Goal: Task Accomplishment & Management: Use online tool/utility

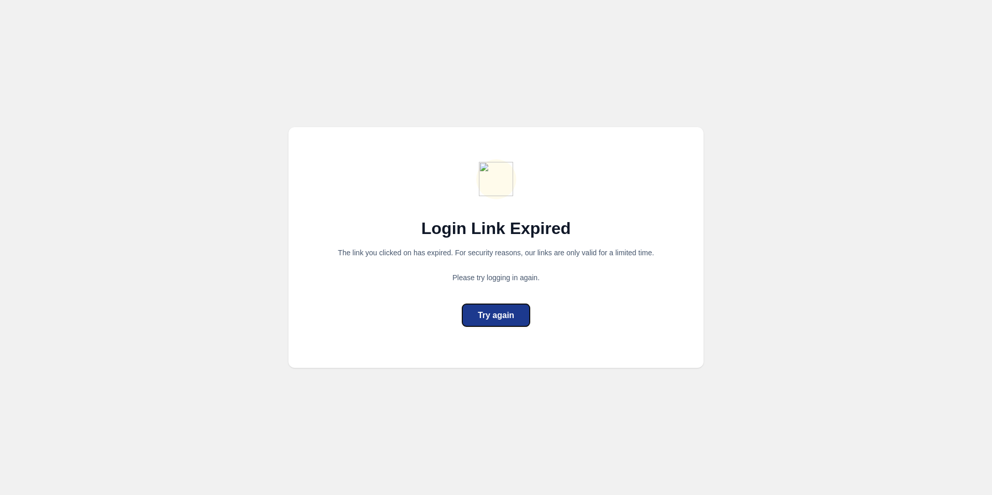
click at [497, 317] on div "Try again" at bounding box center [496, 315] width 36 height 12
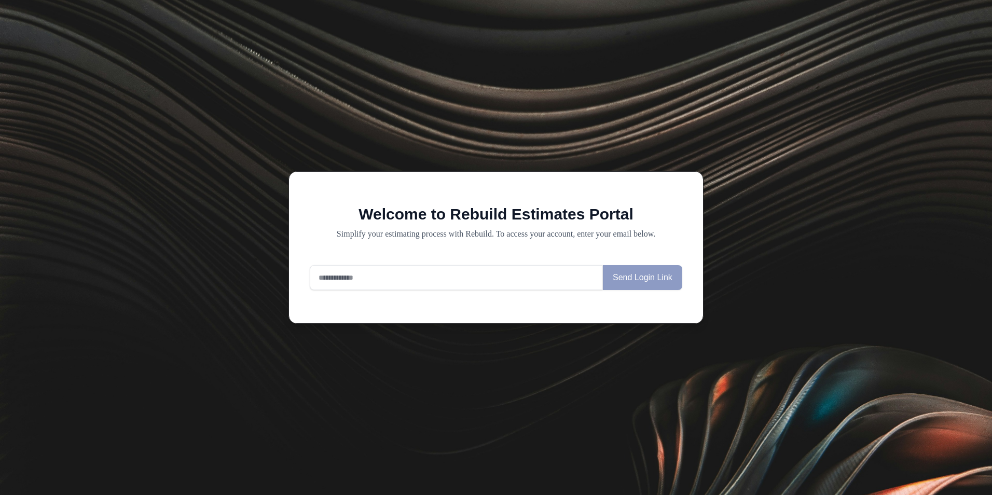
click at [409, 284] on input "email" at bounding box center [456, 277] width 293 height 25
type input "**********"
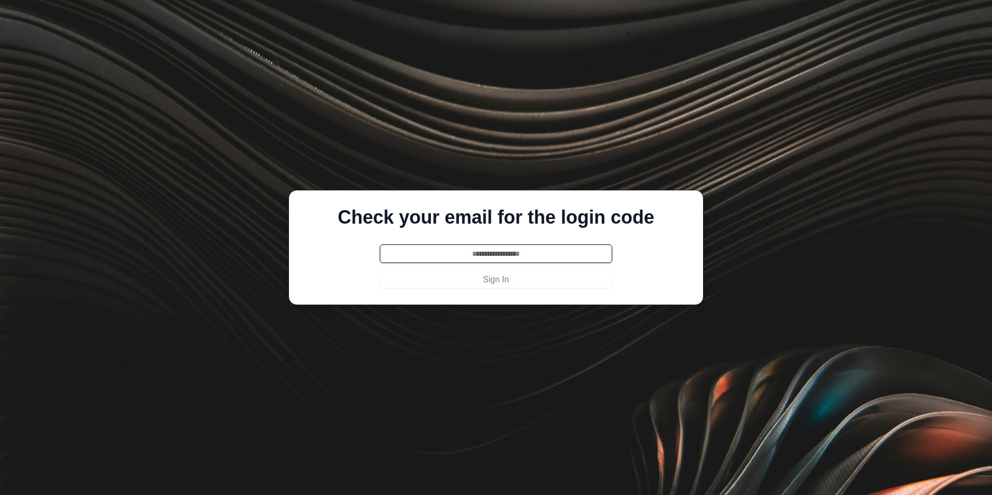
click at [399, 256] on input "text" at bounding box center [496, 253] width 232 height 19
type input "******"
click at [380, 271] on button "Sign In" at bounding box center [496, 279] width 232 height 17
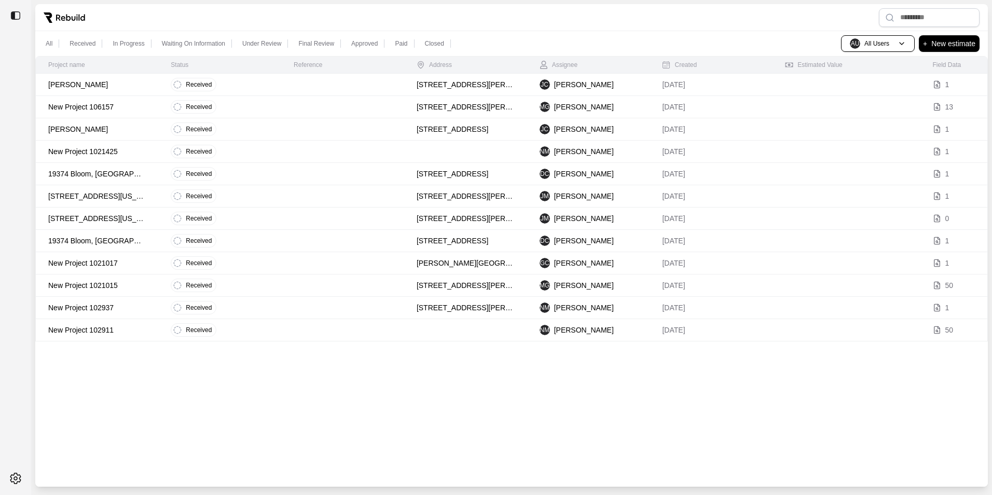
click at [107, 264] on p "New Project 1021017" at bounding box center [96, 263] width 97 height 10
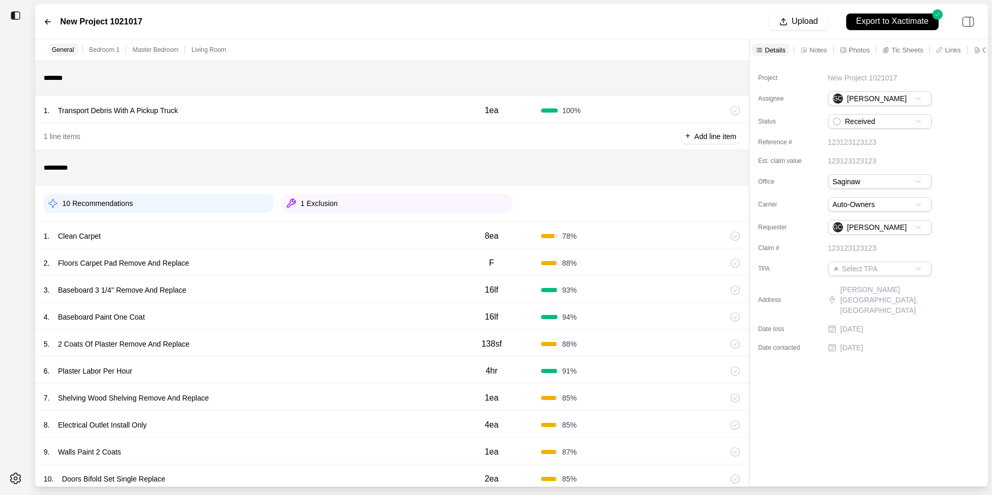
click at [46, 22] on icon at bounding box center [47, 21] width 5 height 5
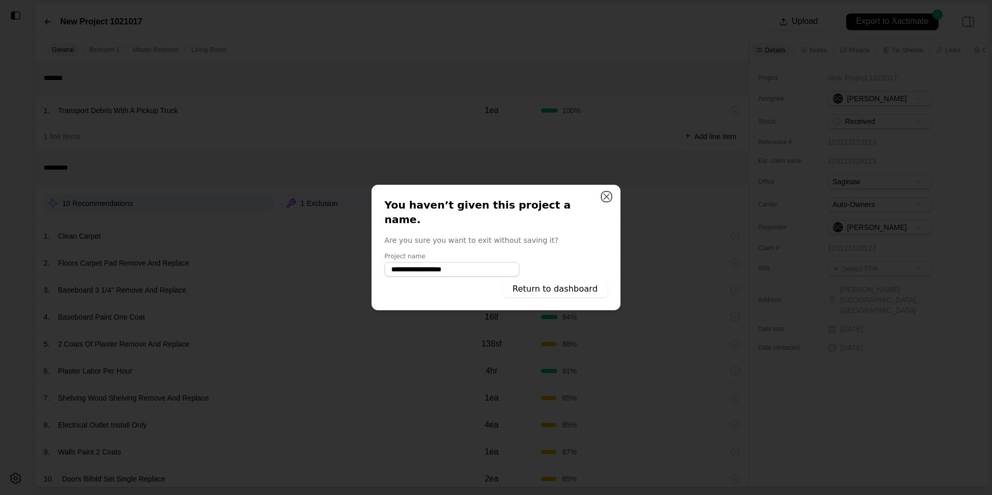
click at [607, 201] on button "Close" at bounding box center [606, 196] width 10 height 10
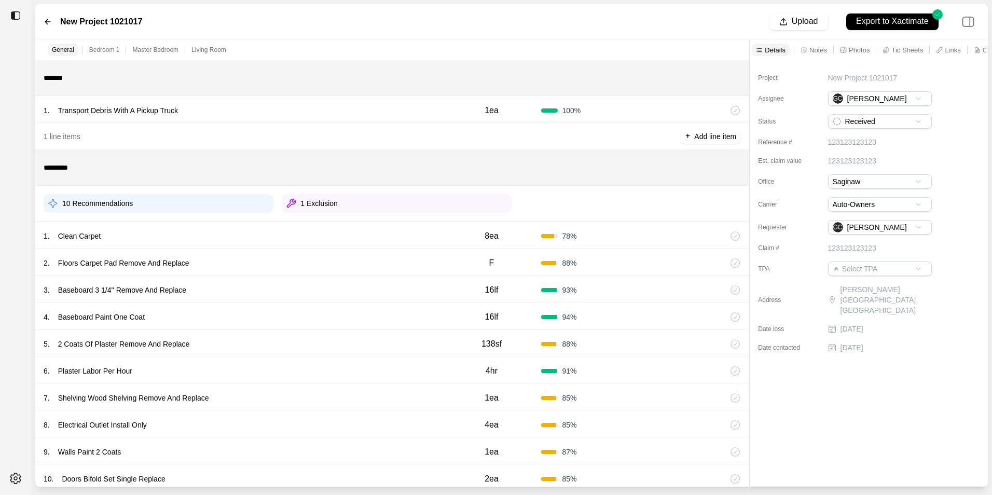
click at [90, 21] on label "New Project 1021017" at bounding box center [101, 22] width 82 height 12
click at [13, 10] on div at bounding box center [15, 15] width 31 height 23
click at [15, 15] on img at bounding box center [15, 15] width 10 height 10
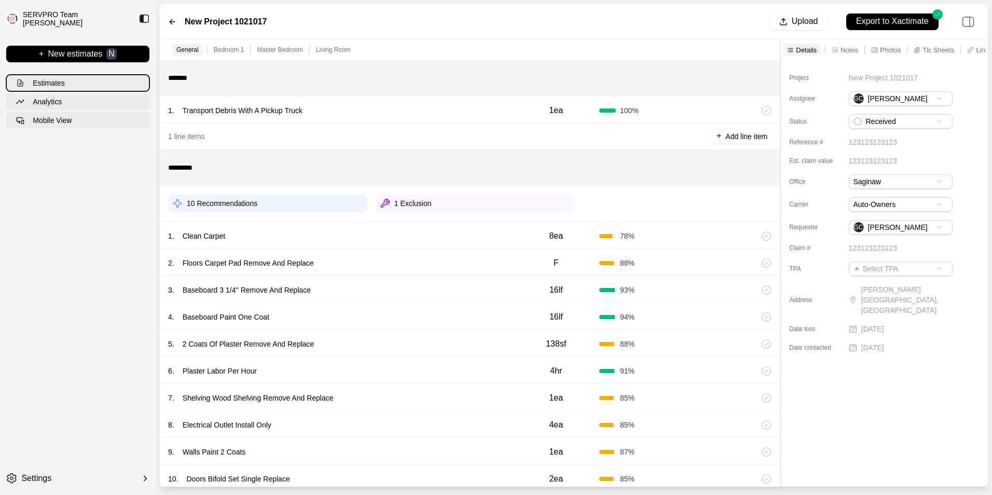
click at [46, 80] on p "Estimates" at bounding box center [49, 83] width 32 height 10
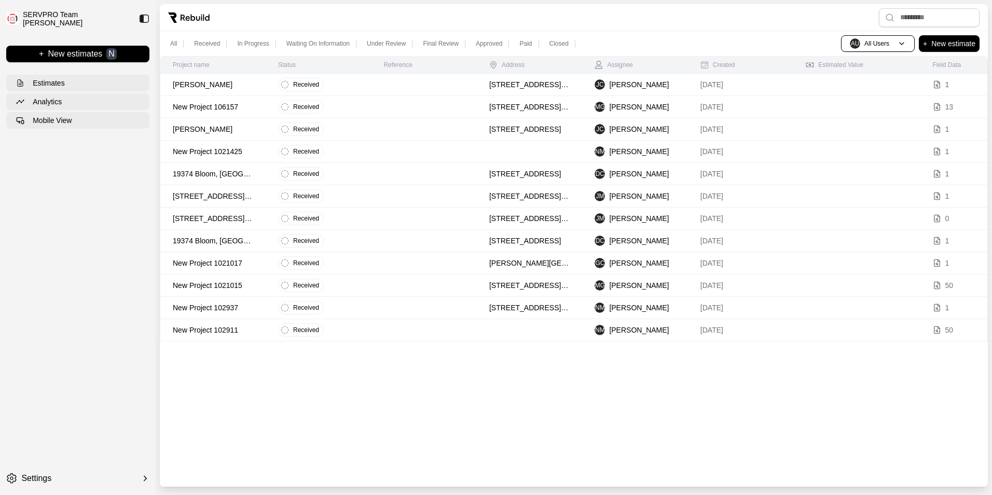
click at [644, 12] on div at bounding box center [574, 17] width 828 height 27
